Goal: Transaction & Acquisition: Purchase product/service

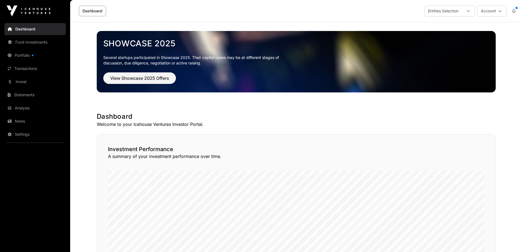
click at [465, 11] on div at bounding box center [468, 11] width 13 height 10
click at [465, 10] on div at bounding box center [468, 11] width 13 height 10
click at [488, 11] on button "Account" at bounding box center [492, 10] width 29 height 11
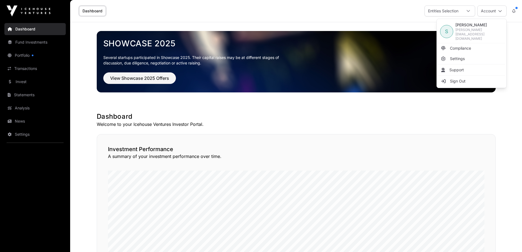
click at [488, 11] on button "Account" at bounding box center [492, 10] width 29 height 11
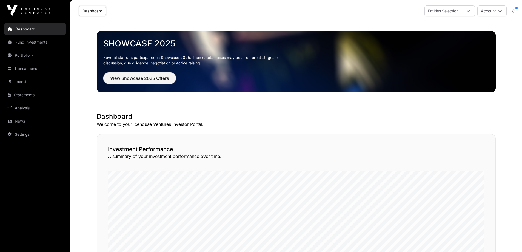
click at [146, 77] on span "View Showcase 2025 Offers" at bounding box center [139, 78] width 59 height 7
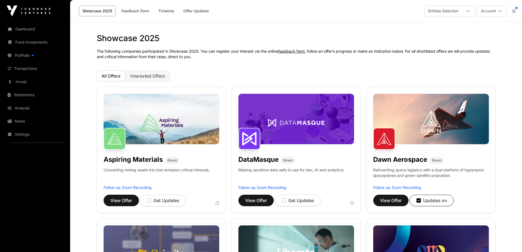
click at [26, 81] on link "Invest" at bounding box center [34, 82] width 61 height 12
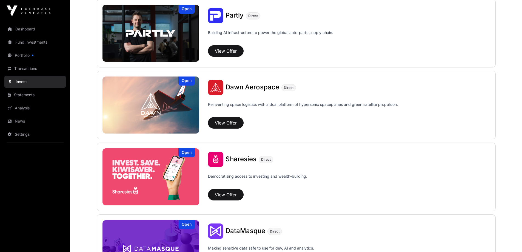
scroll to position [576, 0]
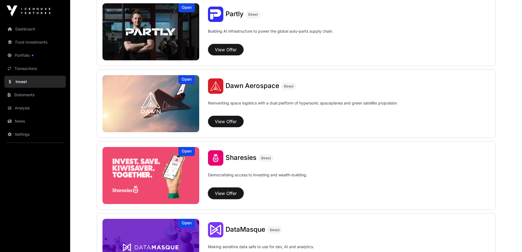
click at [225, 193] on button "View Offer" at bounding box center [226, 194] width 36 height 12
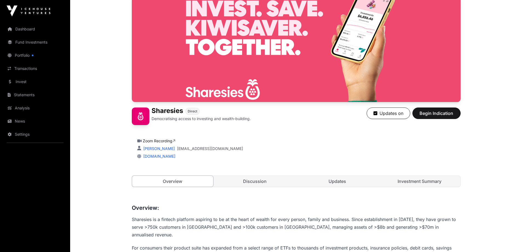
scroll to position [55, 0]
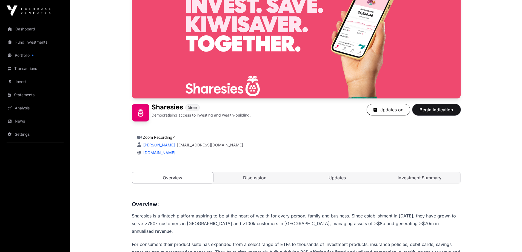
click at [436, 109] on span "Begin Indication" at bounding box center [437, 109] width 35 height 7
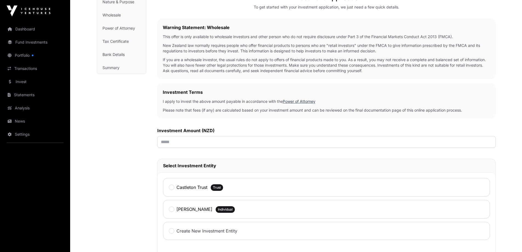
scroll to position [82, 0]
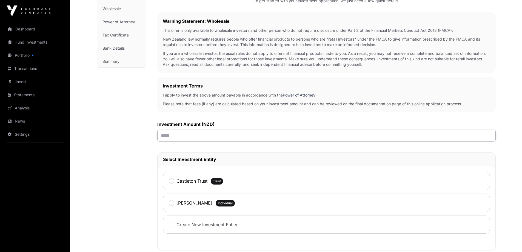
click at [252, 135] on input "text" at bounding box center [326, 136] width 339 height 12
click at [174, 182] on div "Castleton Trust" at bounding box center [188, 180] width 39 height 7
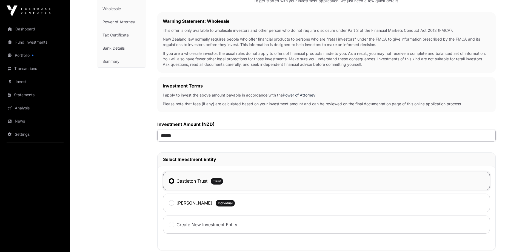
click at [189, 136] on input "******" at bounding box center [326, 136] width 339 height 12
click at [166, 136] on input "******" at bounding box center [326, 136] width 339 height 12
type input "*******"
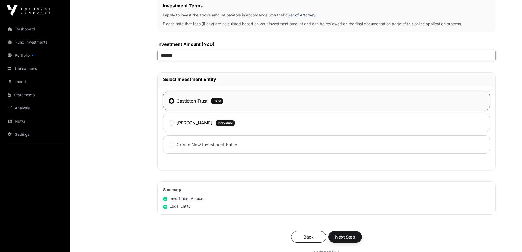
scroll to position [165, 0]
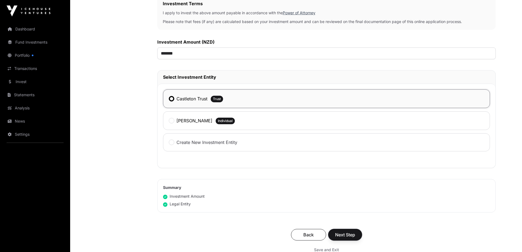
click at [349, 236] on span "Next Step" at bounding box center [345, 234] width 20 height 7
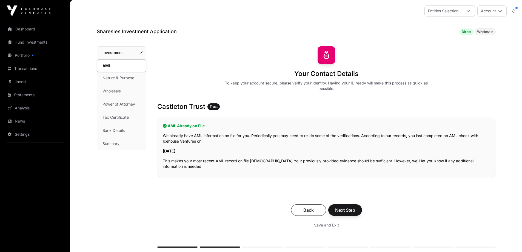
scroll to position [27, 0]
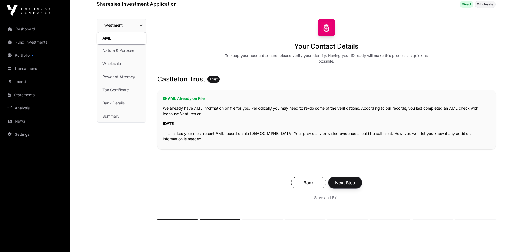
click at [342, 182] on span "Next Step" at bounding box center [345, 182] width 20 height 7
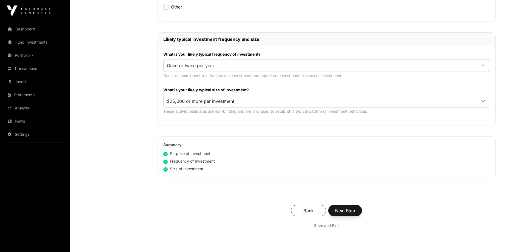
scroll to position [247, 0]
click at [351, 211] on span "Next Step" at bounding box center [345, 210] width 20 height 7
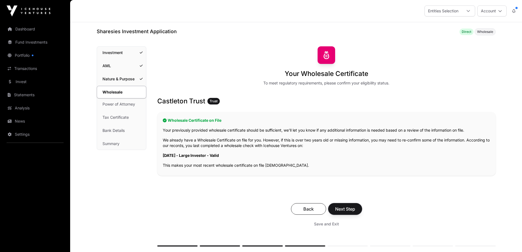
click at [344, 207] on span "Next Step" at bounding box center [345, 209] width 20 height 7
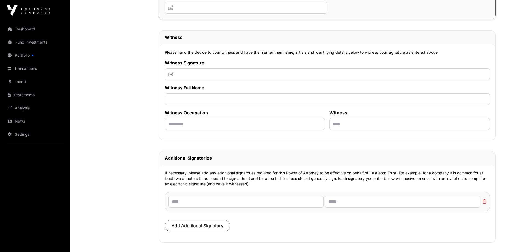
scroll to position [3154, 0]
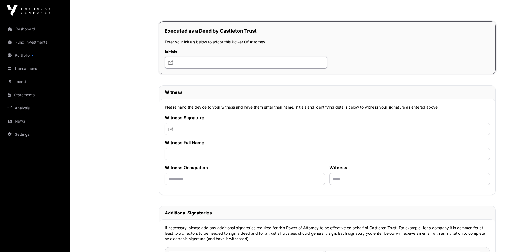
click at [206, 64] on input "text" at bounding box center [246, 63] width 163 height 12
type input "**"
click at [229, 131] on input "text" at bounding box center [328, 129] width 326 height 12
click at [169, 131] on icon at bounding box center [170, 129] width 5 height 4
click at [192, 131] on input "text" at bounding box center [328, 129] width 326 height 12
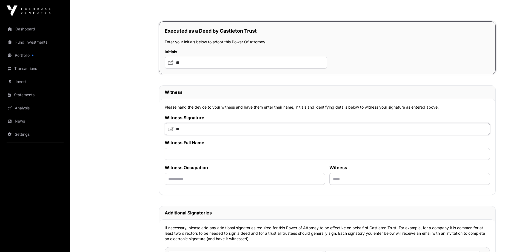
type input "*"
type input "**"
click at [189, 153] on input "text" at bounding box center [328, 154] width 326 height 12
type input "*"
type input "**********"
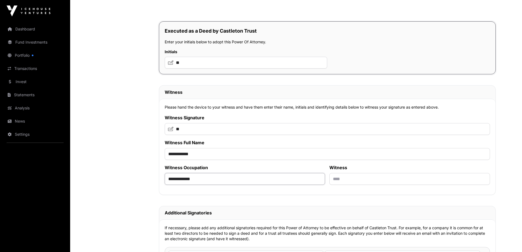
type input "**********"
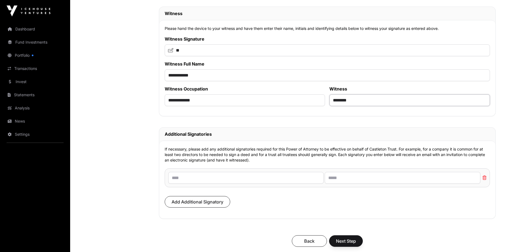
scroll to position [3236, 0]
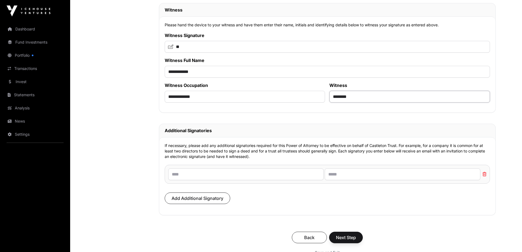
type input "********"
click at [247, 177] on input "text" at bounding box center [246, 174] width 156 height 12
type input "**********"
click at [194, 204] on button "Add Additional Signatory" at bounding box center [198, 199] width 66 height 12
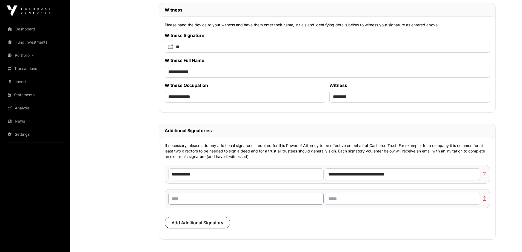
click at [197, 200] on input "text" at bounding box center [246, 199] width 156 height 12
type input "**********"
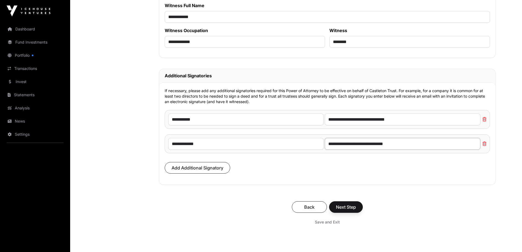
type input "**********"
click at [344, 210] on span "Next Step" at bounding box center [346, 207] width 20 height 7
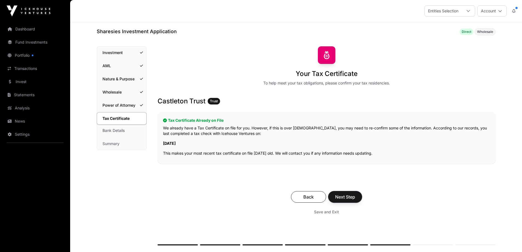
click at [352, 197] on span "Next Step" at bounding box center [345, 197] width 20 height 7
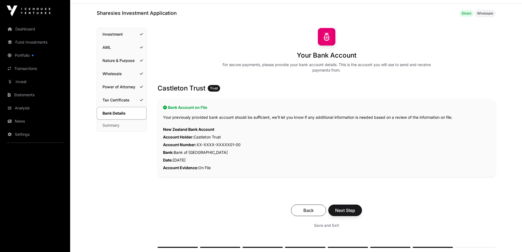
scroll to position [55, 0]
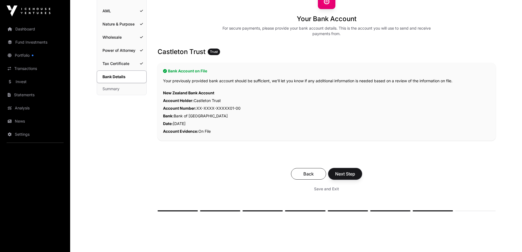
click at [349, 177] on span "Next Step" at bounding box center [345, 174] width 20 height 7
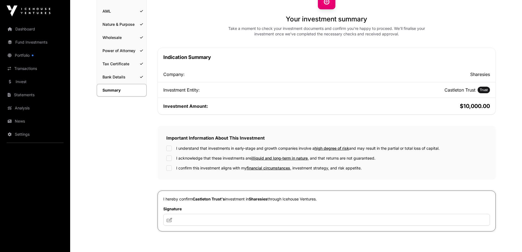
scroll to position [55, 0]
click at [193, 218] on input "text" at bounding box center [326, 220] width 327 height 12
type input "**"
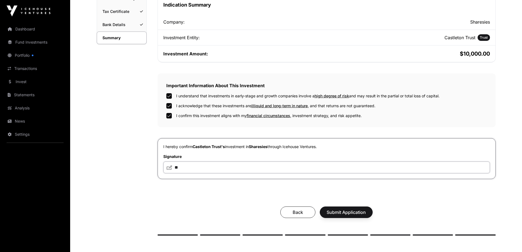
scroll to position [137, 0]
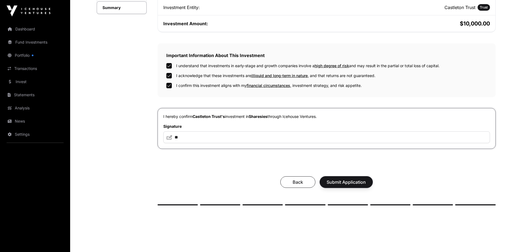
click at [339, 180] on span "Submit Application" at bounding box center [346, 182] width 39 height 7
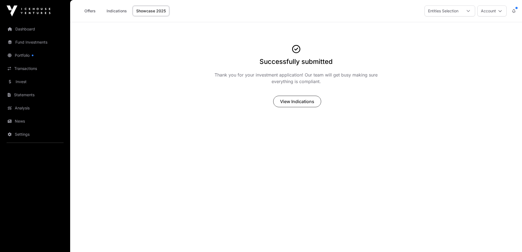
click at [154, 13] on link "Showcase 2025" at bounding box center [151, 11] width 37 height 10
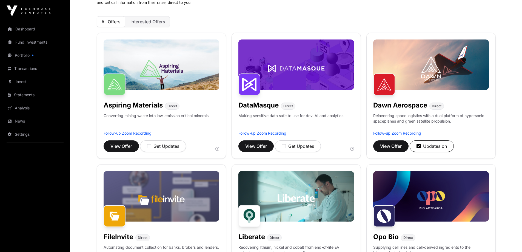
scroll to position [55, 0]
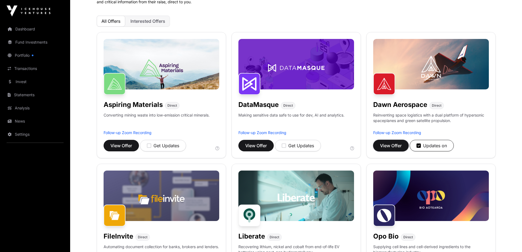
click at [389, 144] on span "View Offer" at bounding box center [391, 145] width 22 height 7
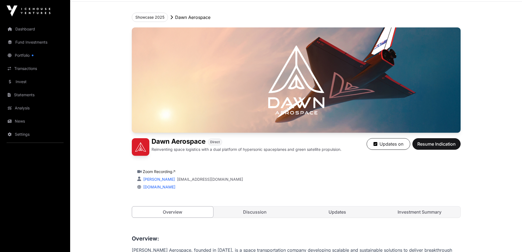
scroll to position [82, 0]
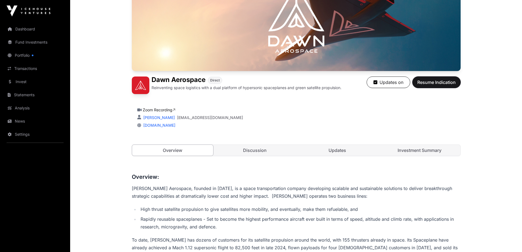
click at [447, 80] on span "Resume Indication" at bounding box center [437, 82] width 38 height 7
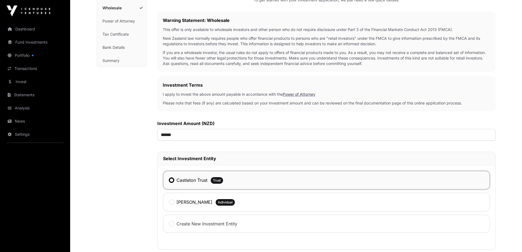
scroll to position [110, 0]
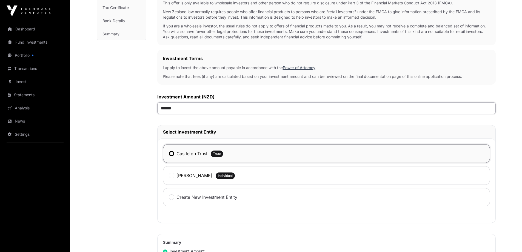
click at [166, 108] on input "******" at bounding box center [326, 108] width 339 height 12
type input "*******"
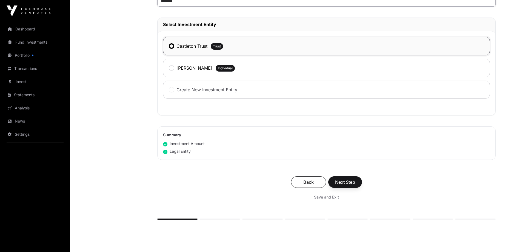
scroll to position [219, 0]
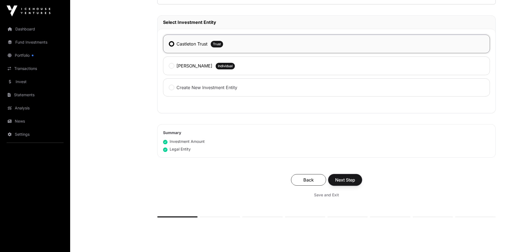
click at [342, 180] on span "Next Step" at bounding box center [345, 180] width 20 height 7
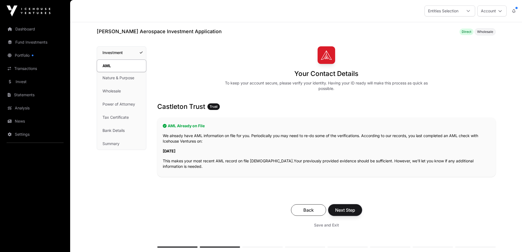
click at [354, 207] on span "Next Step" at bounding box center [345, 210] width 20 height 7
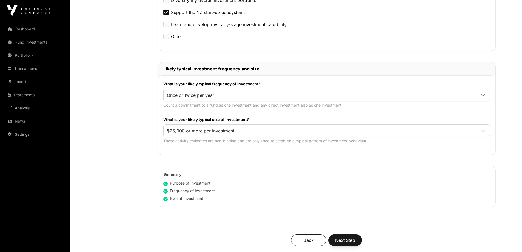
scroll to position [219, 0]
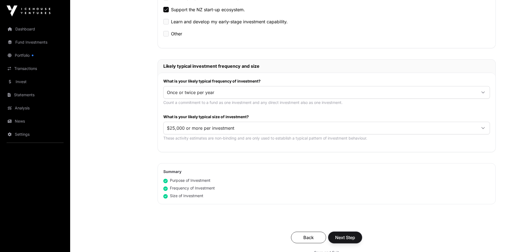
click at [342, 239] on span "Next Step" at bounding box center [345, 237] width 20 height 7
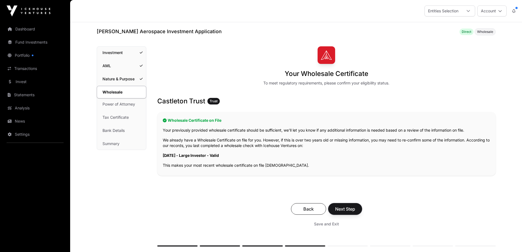
click at [351, 210] on span "Next Step" at bounding box center [345, 209] width 20 height 7
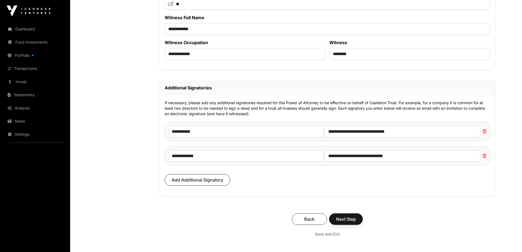
scroll to position [3318, 0]
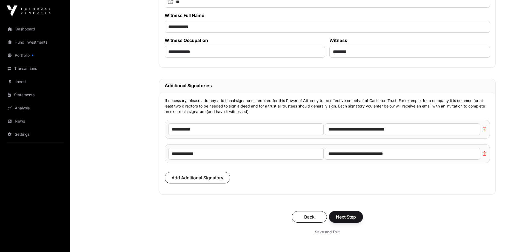
click at [343, 220] on span "Next Step" at bounding box center [346, 217] width 20 height 7
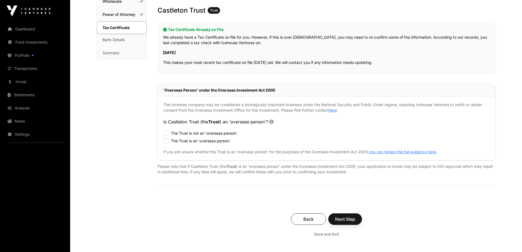
scroll to position [82, 0]
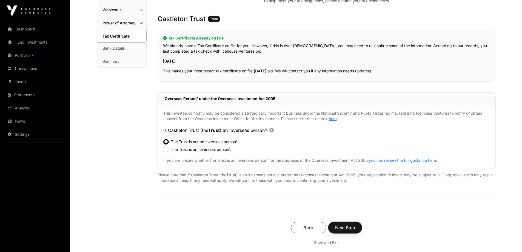
click at [346, 230] on span "Next Step" at bounding box center [345, 227] width 20 height 7
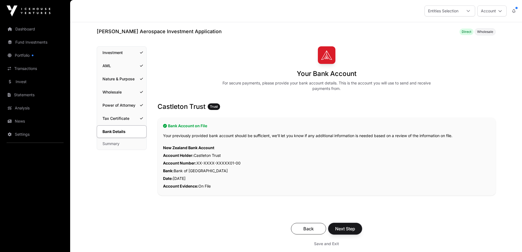
click at [347, 232] on span "Next Step" at bounding box center [345, 228] width 20 height 7
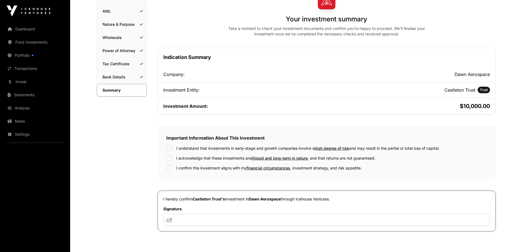
scroll to position [55, 0]
click at [190, 222] on input "text" at bounding box center [326, 220] width 327 height 12
type input "**"
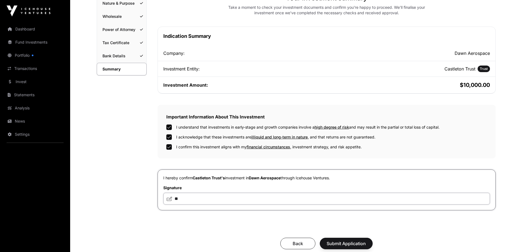
scroll to position [137, 0]
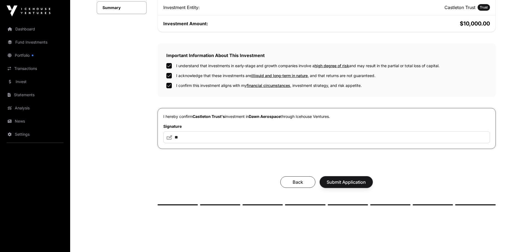
click at [357, 183] on span "Submit Application" at bounding box center [346, 182] width 39 height 7
